Goal: Task Accomplishment & Management: Manage account settings

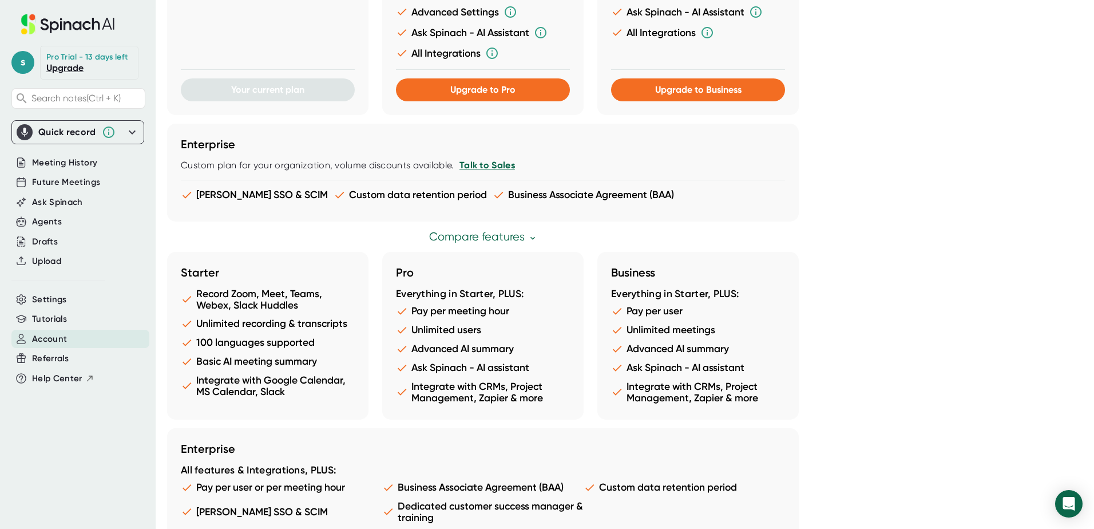
scroll to position [539, 0]
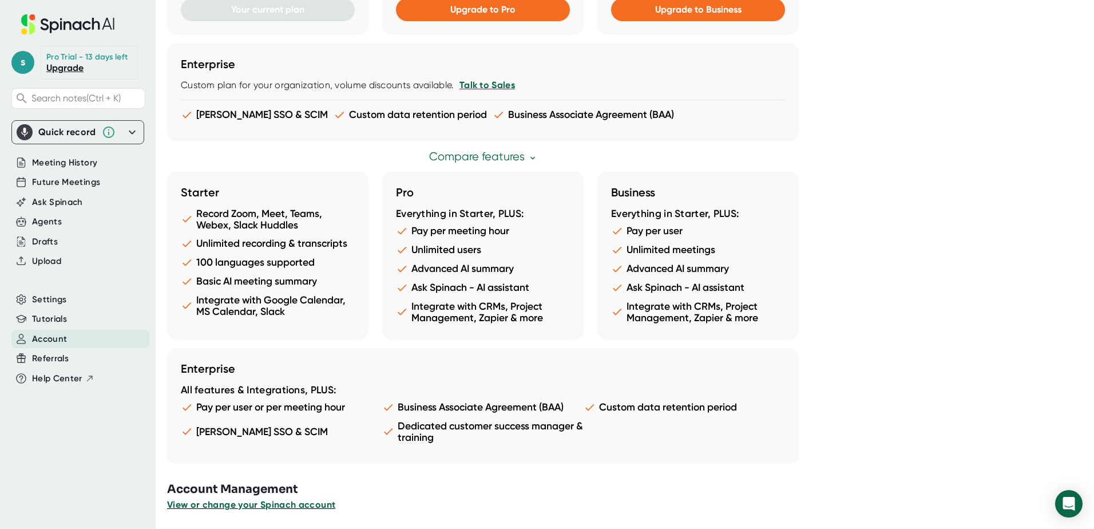
click at [235, 507] on span "View or change your Spinach account" at bounding box center [251, 504] width 168 height 11
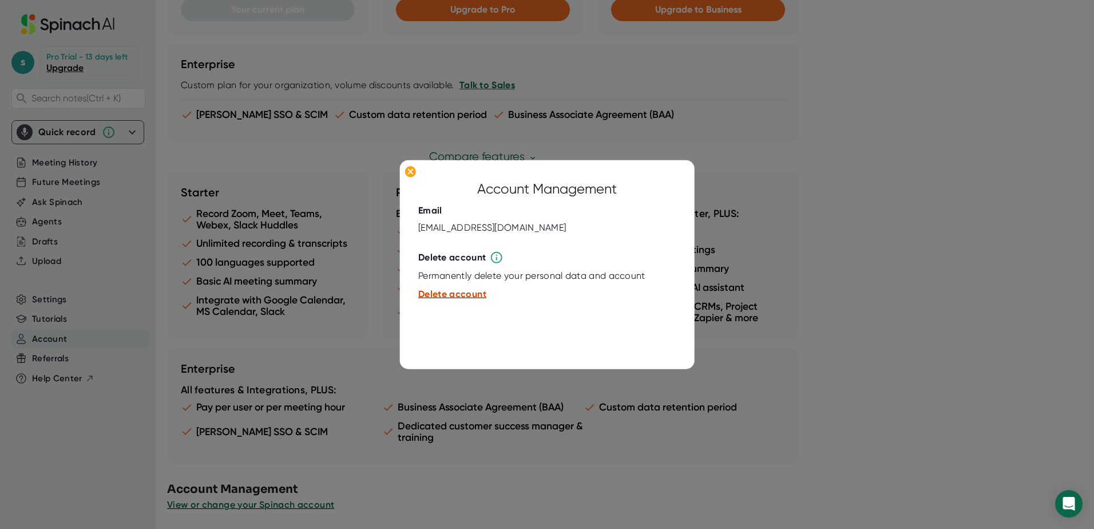
click at [454, 290] on span "Delete account" at bounding box center [452, 293] width 68 height 11
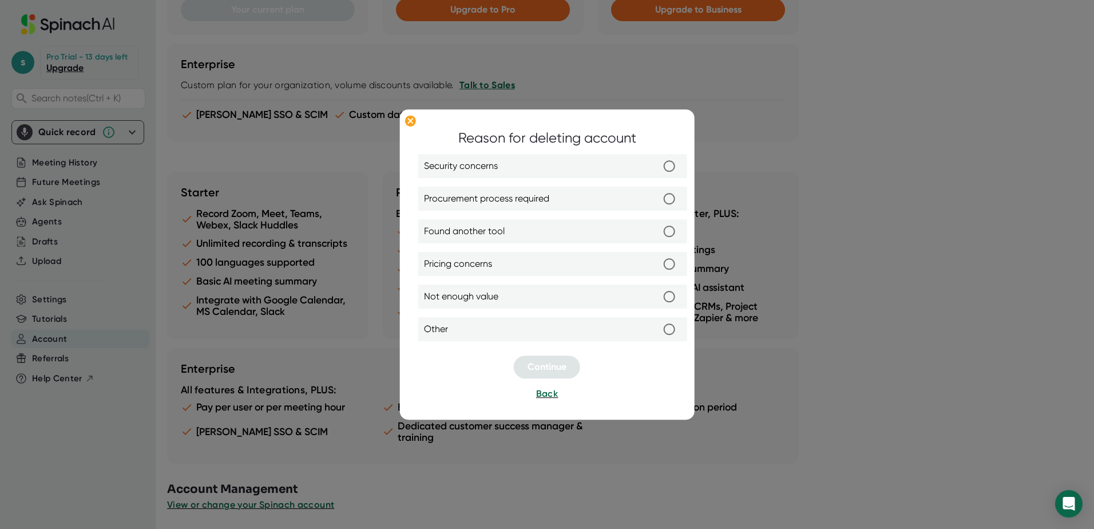
click at [670, 327] on input "Other" at bounding box center [669, 330] width 24 height 24
radio input "true"
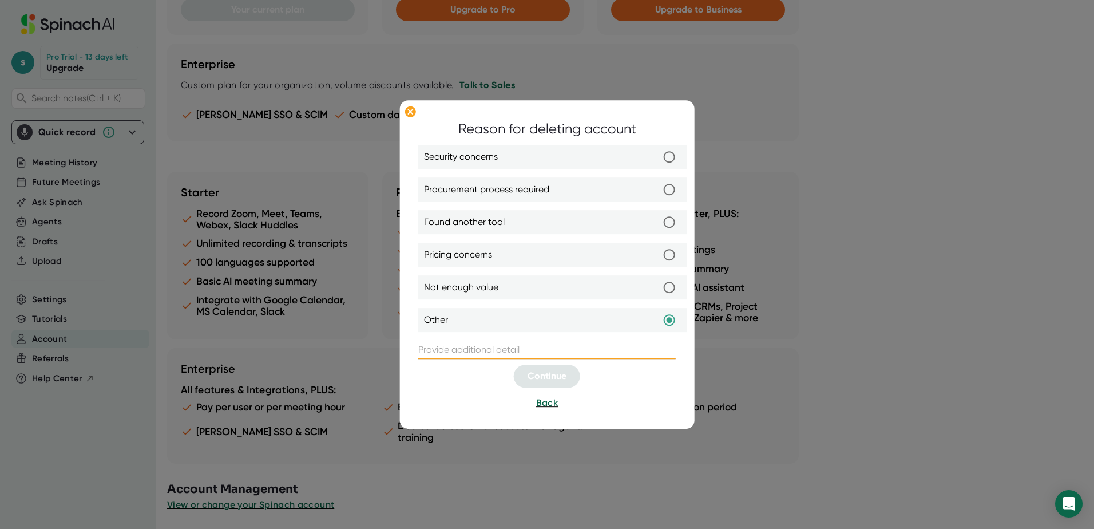
click at [455, 349] on input "text" at bounding box center [546, 350] width 257 height 18
type input "c"
type input "Company Policies"
click at [553, 376] on span "Continue" at bounding box center [547, 376] width 39 height 11
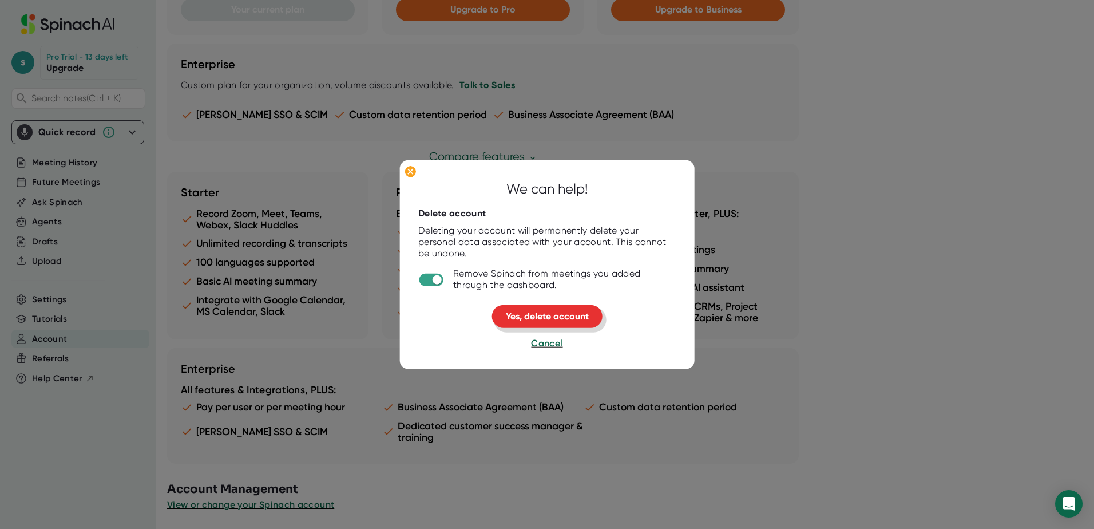
click at [557, 313] on span "Yes, delete account" at bounding box center [547, 316] width 83 height 11
